Goal: Task Accomplishment & Management: Use online tool/utility

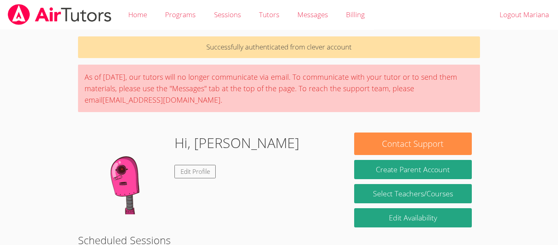
click at [519, 157] on body "Home Programs Sessions Tutors Messages Billing Logout [PERSON_NAME] Successfull…" at bounding box center [279, 122] width 558 height 245
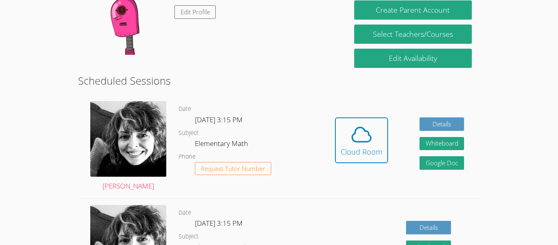
scroll to position [163, 0]
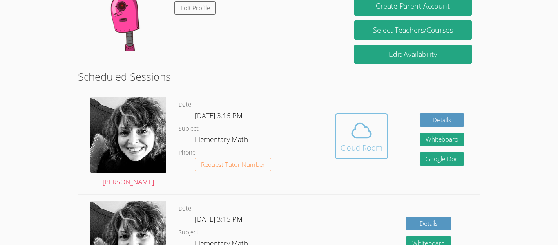
click at [355, 137] on icon at bounding box center [361, 130] width 19 height 14
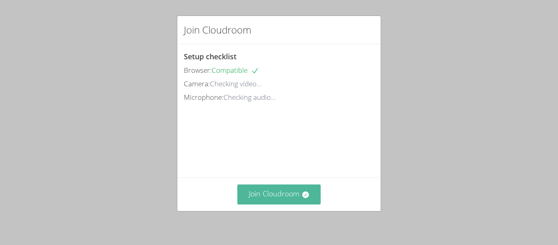
click at [298, 194] on button "Join Cloudroom" at bounding box center [279, 194] width 84 height 20
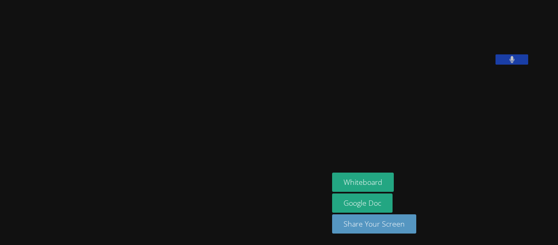
click at [528, 65] on button at bounding box center [512, 59] width 33 height 10
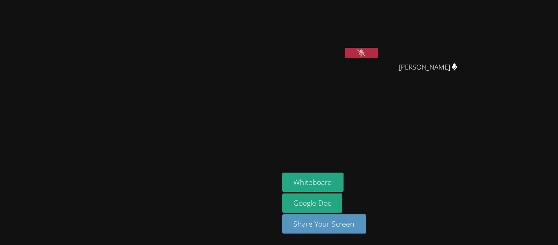
click at [366, 51] on icon at bounding box center [361, 52] width 9 height 7
click at [364, 53] on icon at bounding box center [361, 52] width 5 height 7
click at [361, 51] on icon at bounding box center [361, 52] width 9 height 7
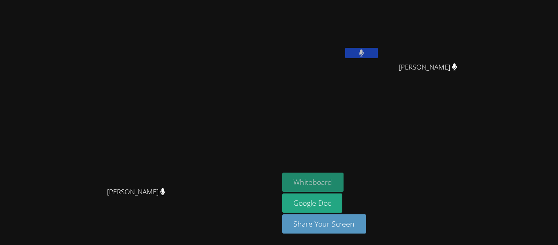
click at [344, 176] on button "Whiteboard" at bounding box center [313, 181] width 62 height 19
click at [361, 54] on button at bounding box center [361, 53] width 33 height 10
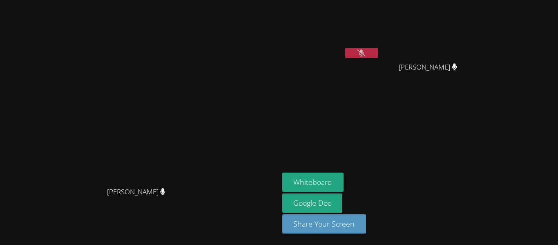
click at [366, 51] on icon at bounding box center [361, 52] width 9 height 7
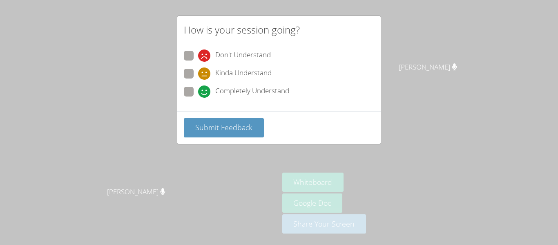
click at [206, 95] on icon at bounding box center [204, 91] width 12 height 12
click at [205, 94] on input "Completely Understand" at bounding box center [201, 90] width 7 height 7
radio input "true"
click at [255, 149] on div "How is your session going? Don't Understand Kinda Understand Completely Underst…" at bounding box center [279, 122] width 558 height 245
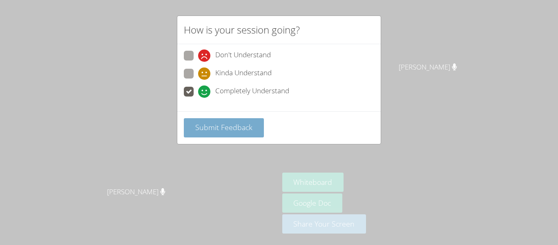
click at [231, 136] on button "Submit Feedback" at bounding box center [224, 127] width 80 height 19
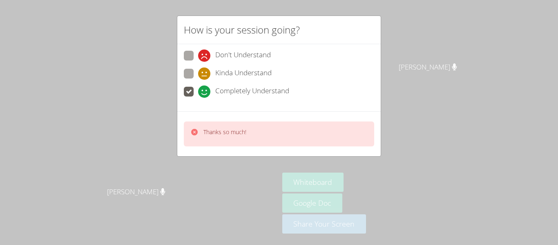
click at [248, 166] on div "How is your session going? Don't Understand Kinda Understand Completely Underst…" at bounding box center [279, 122] width 558 height 245
click at [225, 133] on p "Thanks so much!" at bounding box center [224, 132] width 43 height 8
click at [390, 80] on div "How is your session going? Don't Understand Kinda Understand Completely Underst…" at bounding box center [279, 122] width 558 height 245
click at [422, 118] on aside "Mariana Guerrero Panqueva Yaneli Ramirez Gomez Yaneli Ramirez Gomez Whiteboard …" at bounding box center [381, 122] width 204 height 245
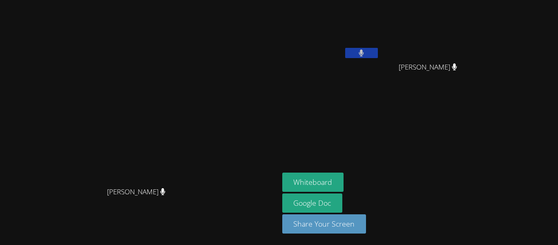
click at [351, 67] on div "Mariana Guerrero Panqueva" at bounding box center [330, 46] width 97 height 87
click at [362, 52] on icon at bounding box center [361, 52] width 5 height 7
click at [363, 49] on icon at bounding box center [361, 52] width 9 height 7
